Goal: Book appointment/travel/reservation

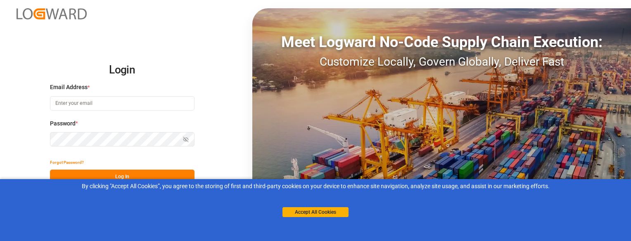
type input "[EMAIL_ADDRESS][DOMAIN_NAME]"
click at [97, 175] on button "Log In" at bounding box center [122, 177] width 145 height 14
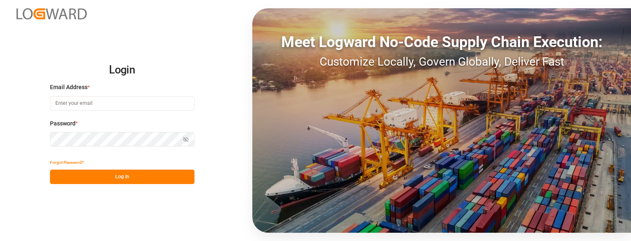
type input "[EMAIL_ADDRESS][DOMAIN_NAME]"
click at [173, 171] on button "Log In" at bounding box center [122, 177] width 145 height 14
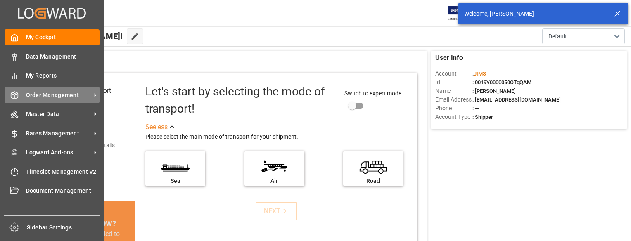
click at [20, 90] on div "Order Management Order Management" at bounding box center [52, 95] width 95 height 16
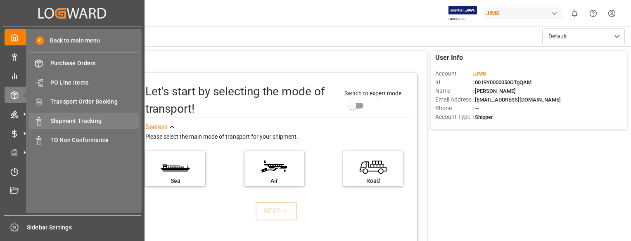
click at [83, 118] on span "Shipment Tracking" at bounding box center [94, 121] width 89 height 9
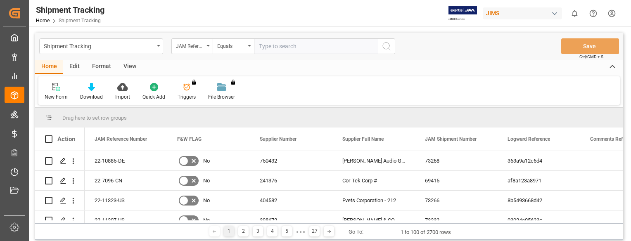
drag, startPoint x: 271, startPoint y: 45, endPoint x: 267, endPoint y: 49, distance: 5.6
paste input "22-10323-GB"
type input "22-10323-GB"
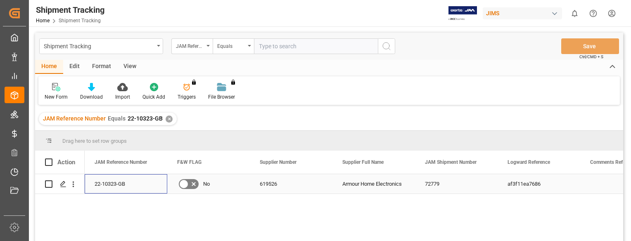
click at [107, 176] on div "22-10323-GB" at bounding box center [126, 183] width 83 height 19
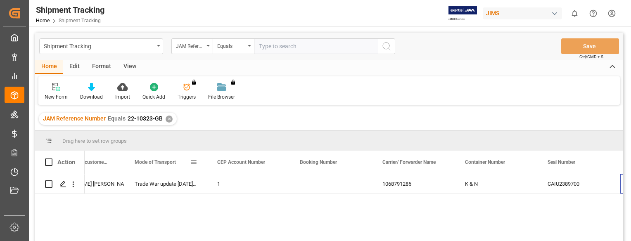
scroll to position [0, 1034]
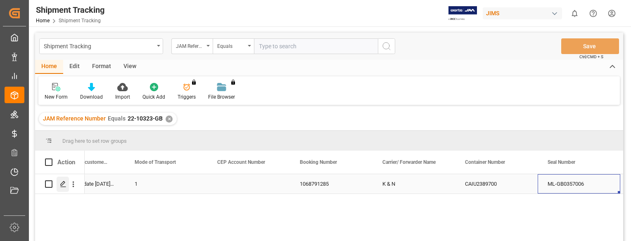
click at [62, 184] on icon "Press SPACE to select this row." at bounding box center [63, 184] width 7 height 7
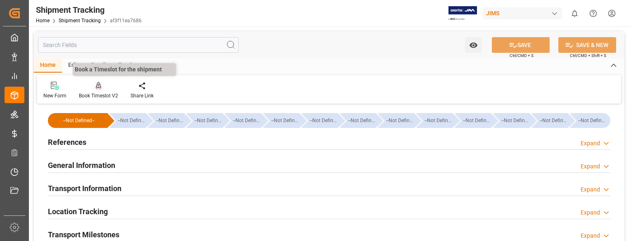
click at [96, 86] on icon at bounding box center [99, 86] width 6 height 8
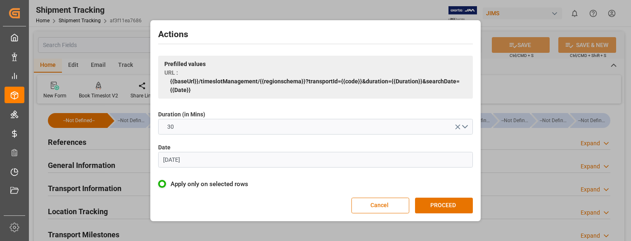
click at [200, 160] on input "07.06.2023" at bounding box center [315, 160] width 315 height 16
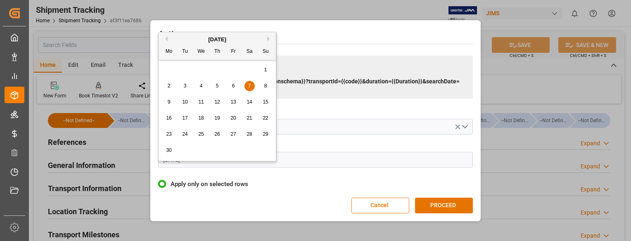
click at [268, 38] on button "Next Month" at bounding box center [269, 38] width 5 height 5
click at [218, 69] on span "2" at bounding box center [217, 70] width 3 height 6
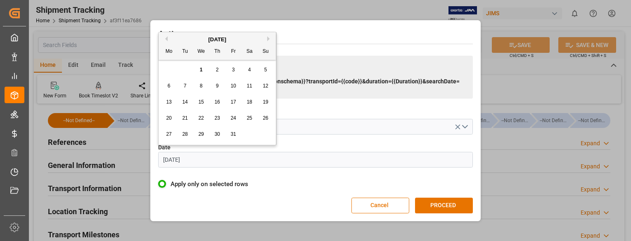
type input "02.10.2025"
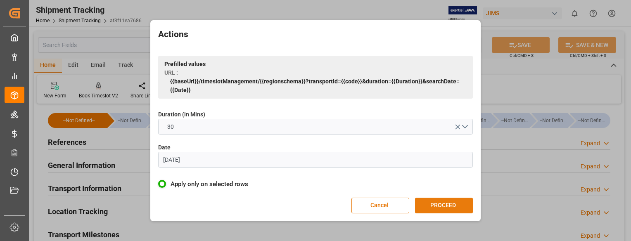
click at [439, 204] on button "PROCEED" at bounding box center [444, 206] width 58 height 16
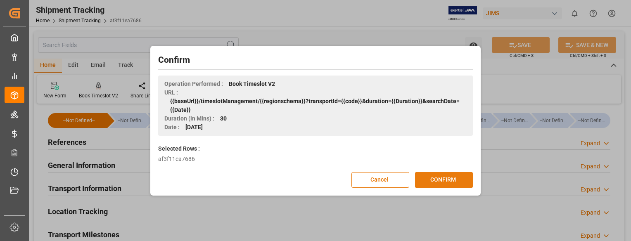
click at [460, 183] on button "CONFIRM" at bounding box center [444, 180] width 58 height 16
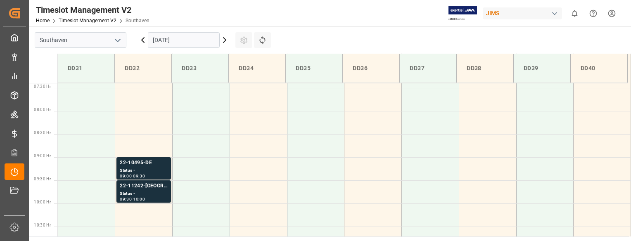
scroll to position [337, 0]
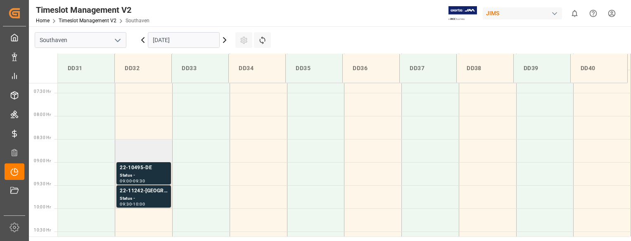
click at [133, 152] on td at bounding box center [143, 150] width 57 height 23
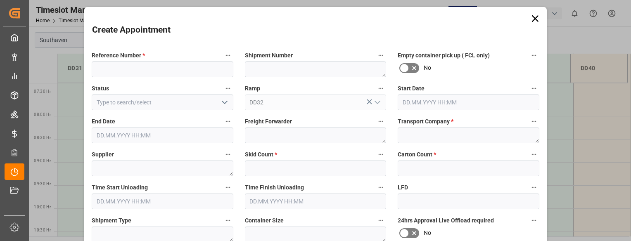
type input "02.10.2025 08:30"
type input "02.10.2025 09:00"
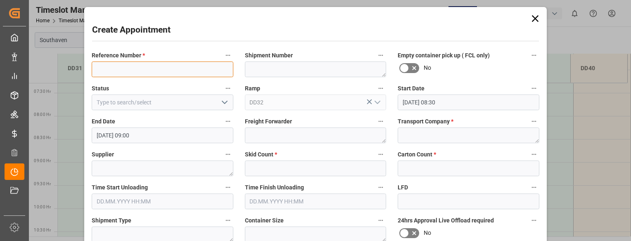
click at [130, 71] on input at bounding box center [163, 70] width 142 height 16
paste input "22-10323-GB"
type input "22-10323-GB"
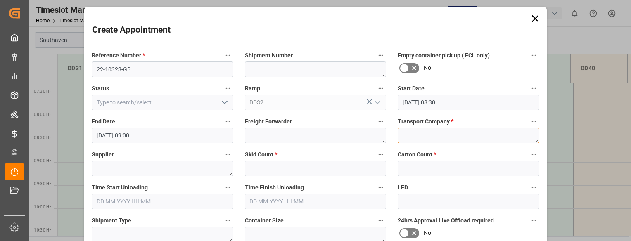
click at [409, 140] on textarea at bounding box center [469, 136] width 142 height 16
type textarea "Mainstream"
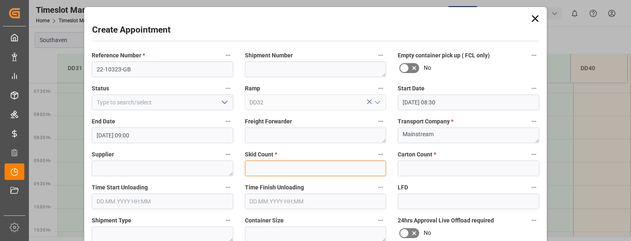
click at [307, 166] on input "text" at bounding box center [316, 169] width 142 height 16
type input "0"
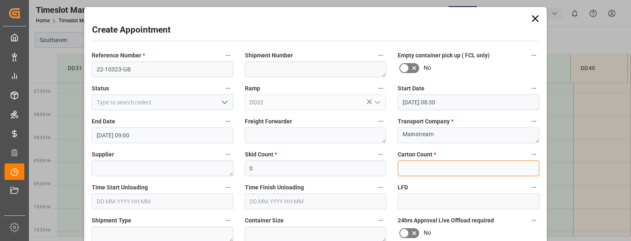
click at [443, 169] on input "text" at bounding box center [469, 169] width 142 height 16
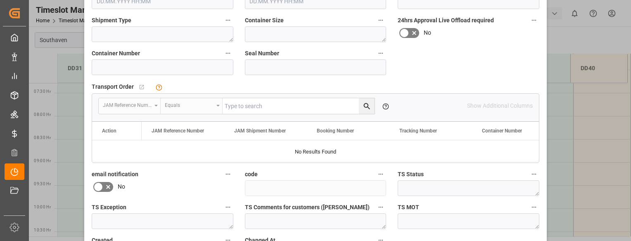
scroll to position [202, 0]
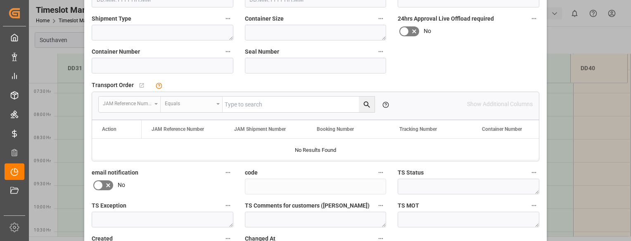
type input "0"
click at [157, 65] on input at bounding box center [163, 66] width 142 height 16
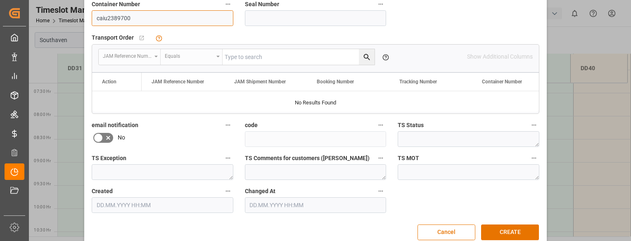
scroll to position [263, 0]
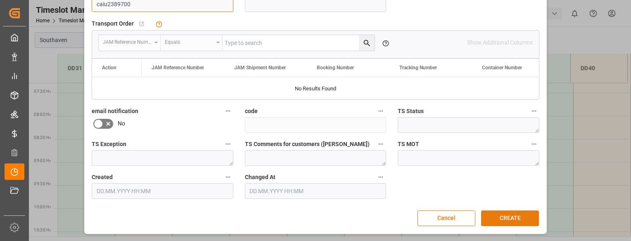
type input "caiu2389700"
click at [500, 217] on button "CREATE" at bounding box center [510, 219] width 58 height 16
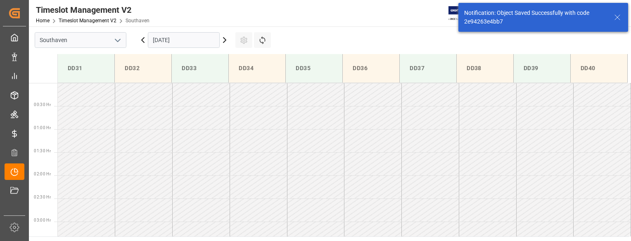
scroll to position [318, 0]
